Goal: Task Accomplishment & Management: Complete application form

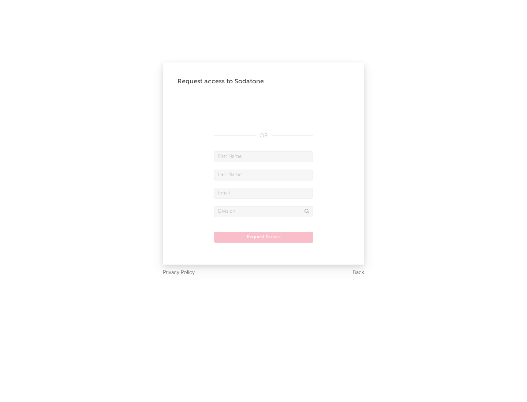
click at [263, 157] on input "text" at bounding box center [263, 156] width 99 height 11
type input "[PERSON_NAME]"
click at [263, 175] on input "text" at bounding box center [263, 175] width 99 height 11
type input "[PERSON_NAME]"
click at [263, 193] on input "text" at bounding box center [263, 193] width 99 height 11
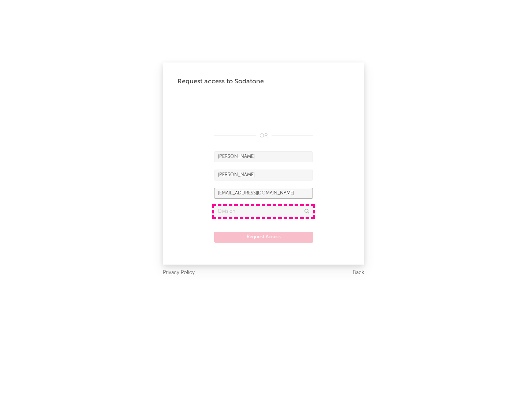
type input "[EMAIL_ADDRESS][DOMAIN_NAME]"
click at [263, 211] on input "text" at bounding box center [263, 211] width 99 height 11
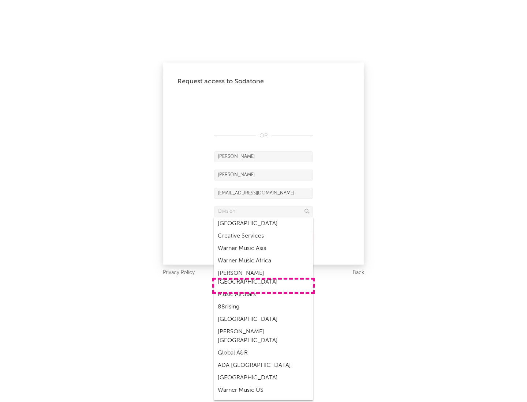
click at [263, 289] on div "Music All Stars" at bounding box center [263, 295] width 99 height 12
type input "Music All Stars"
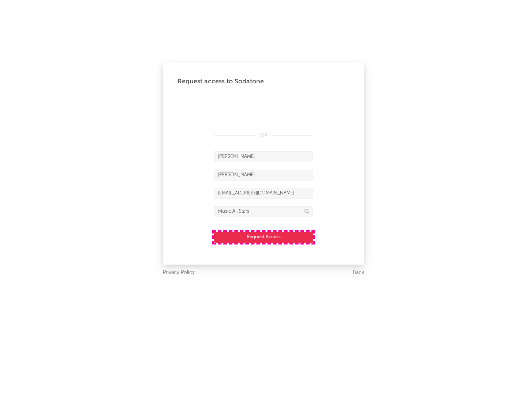
click at [263, 237] on button "Request Access" at bounding box center [263, 237] width 99 height 11
